Goal: Information Seeking & Learning: Learn about a topic

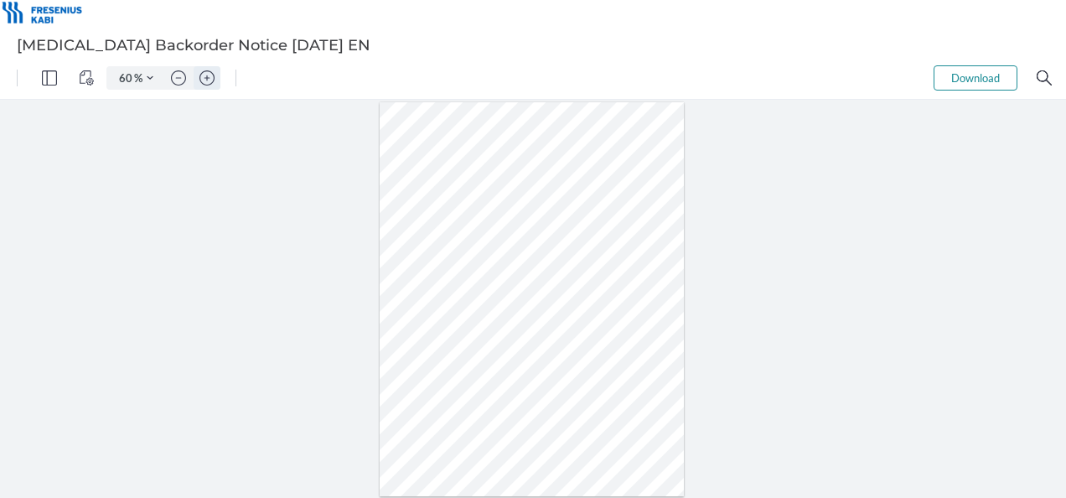
click at [206, 81] on img "Zoom in" at bounding box center [207, 77] width 15 height 15
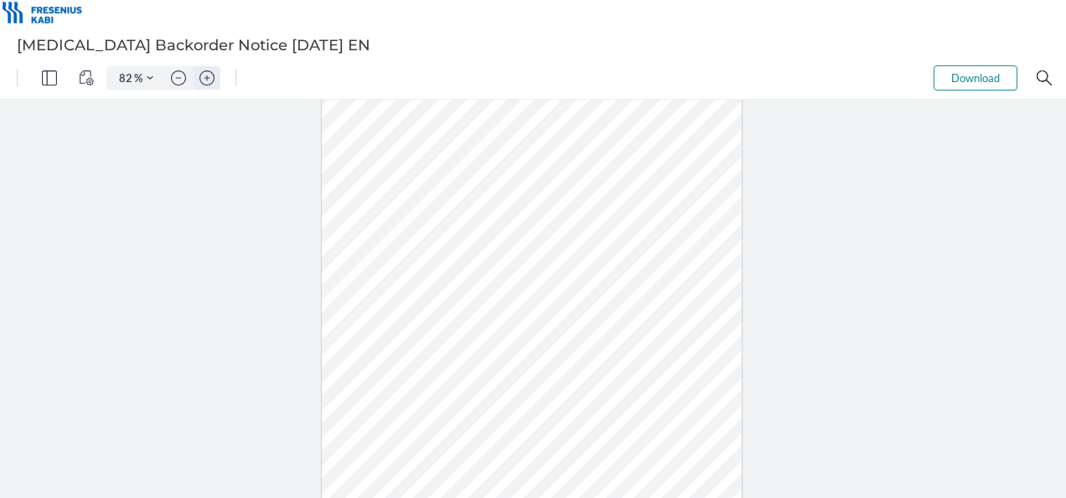
click at [209, 75] on img "Zoom in" at bounding box center [207, 77] width 15 height 15
type input "132"
click at [284, 312] on div at bounding box center [532, 325] width 677 height 875
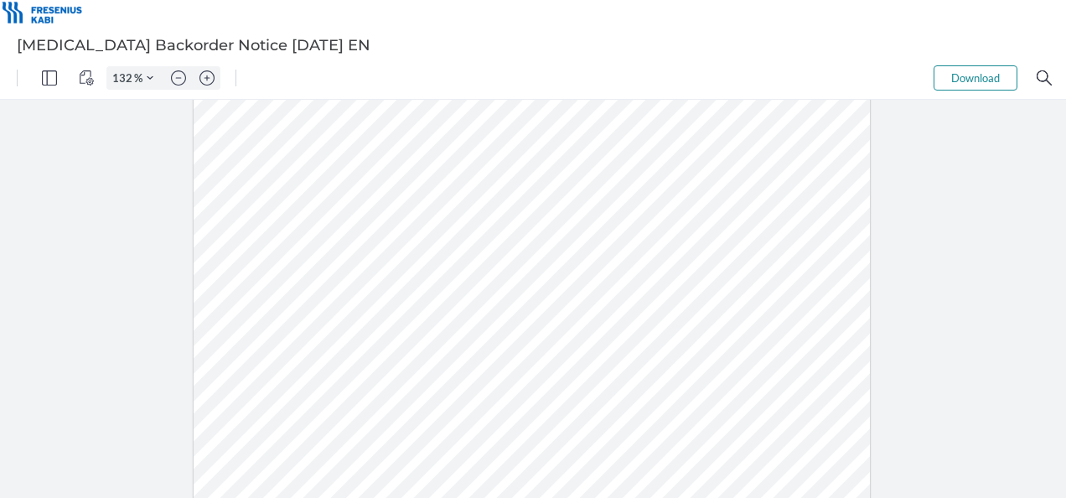
click at [284, 312] on div at bounding box center [532, 325] width 677 height 875
click at [293, 314] on div at bounding box center [532, 325] width 677 height 875
drag, startPoint x: 303, startPoint y: 314, endPoint x: 257, endPoint y: 314, distance: 46.9
click at [257, 314] on div at bounding box center [532, 325] width 677 height 875
